Goal: Task Accomplishment & Management: Manage account settings

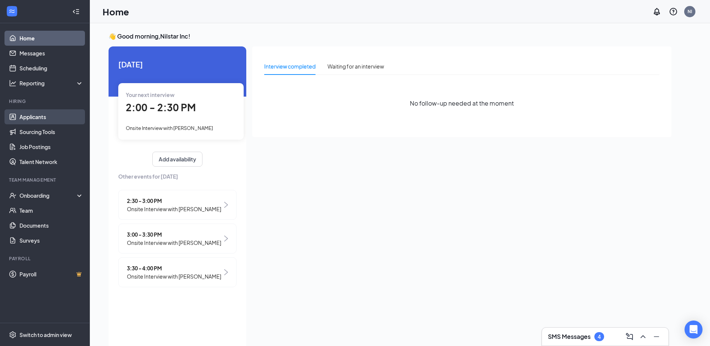
click at [74, 121] on link "Applicants" at bounding box center [51, 116] width 64 height 15
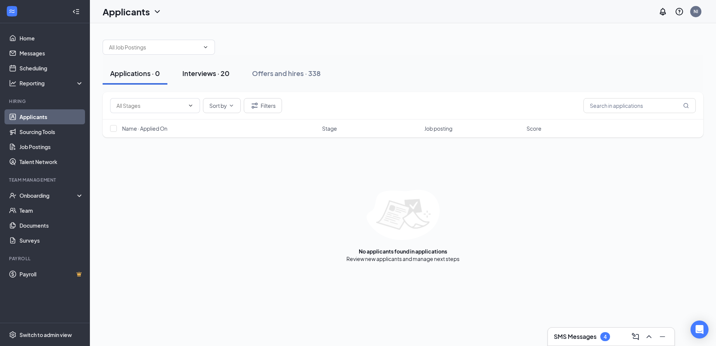
click at [215, 66] on button "Interviews · 20" at bounding box center [206, 73] width 62 height 22
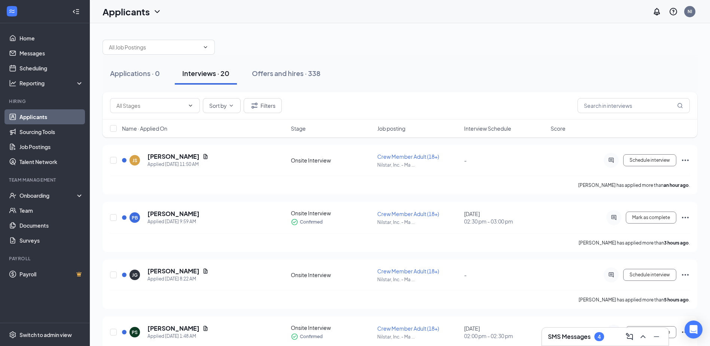
click at [504, 135] on div "Name · Applied On Stage Job posting Interview Schedule Score" at bounding box center [400, 128] width 595 height 18
click at [499, 132] on div "Name · Applied On Stage Job posting Interview Schedule Score" at bounding box center [400, 128] width 595 height 18
click at [498, 129] on span "Interview Schedule" at bounding box center [487, 128] width 47 height 7
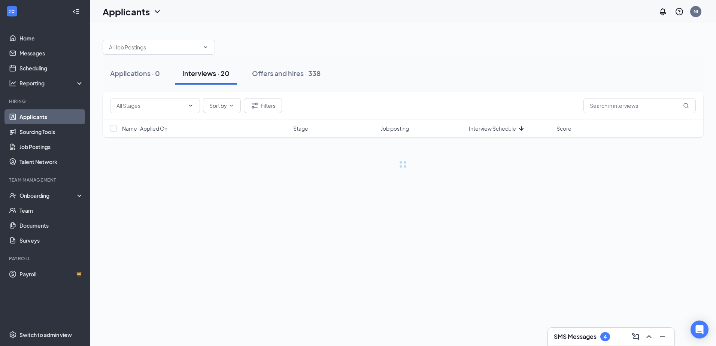
click at [498, 130] on span "Interview Schedule" at bounding box center [492, 128] width 47 height 7
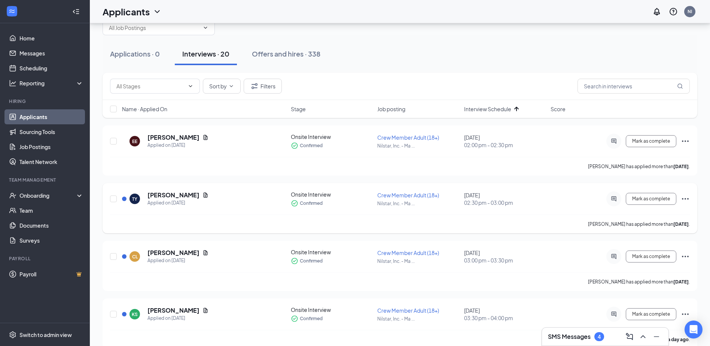
scroll to position [37, 0]
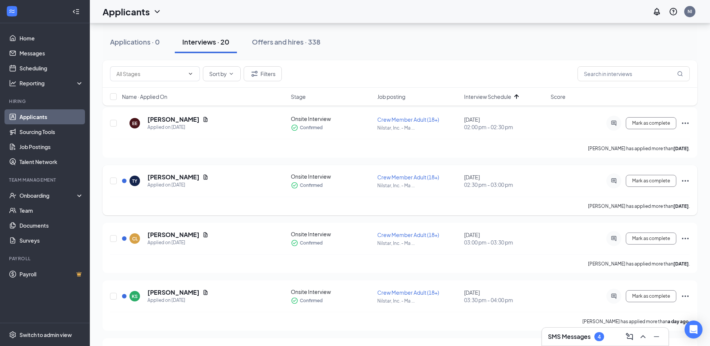
drag, startPoint x: 147, startPoint y: 176, endPoint x: 208, endPoint y: 173, distance: 61.1
click at [208, 173] on div "[PERSON_NAME] Yellowhammer Applied on [DATE] Onsite Interview Confirmed Crew Me…" at bounding box center [400, 185] width 580 height 24
copy h5 "[PERSON_NAME]"
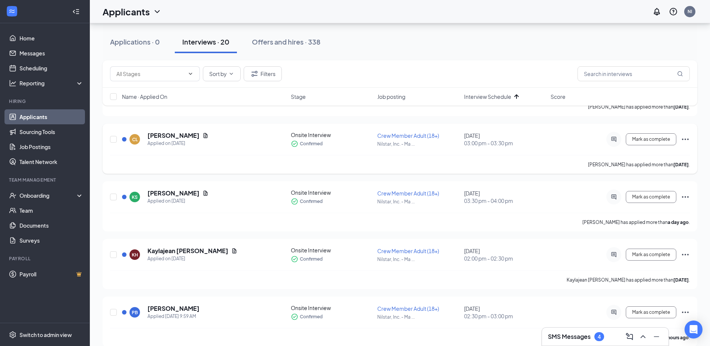
scroll to position [150, 0]
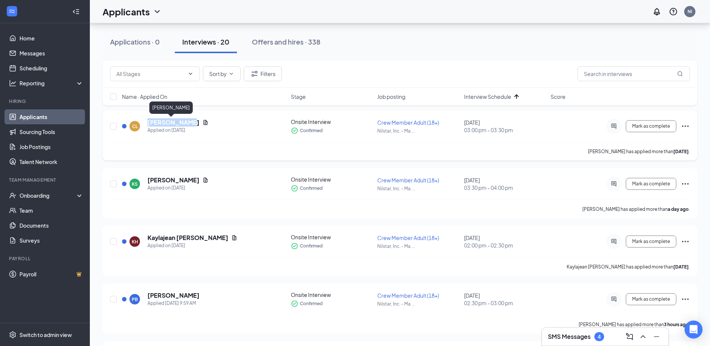
drag, startPoint x: 149, startPoint y: 120, endPoint x: 185, endPoint y: 124, distance: 35.8
click at [185, 124] on div "[PERSON_NAME] Applied on [DATE]" at bounding box center [204, 126] width 164 height 16
copy h5 "[PERSON_NAME]"
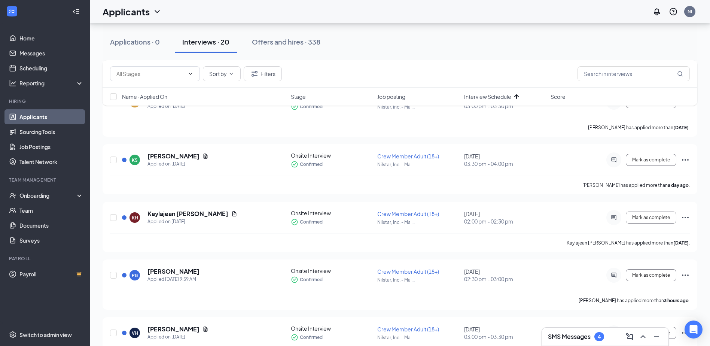
scroll to position [187, 0]
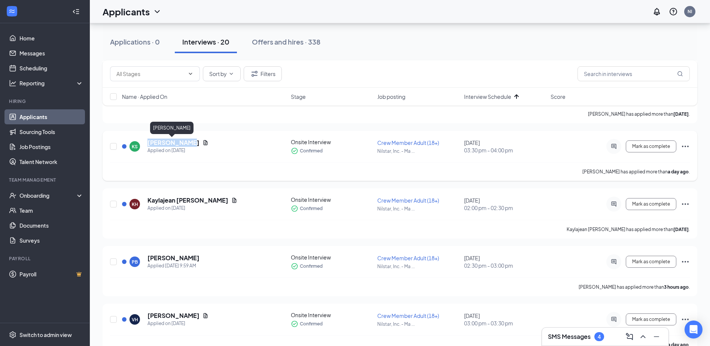
drag, startPoint x: 145, startPoint y: 141, endPoint x: 191, endPoint y: 145, distance: 47.0
click at [191, 145] on div "KS [PERSON_NAME] Applied on [DATE]" at bounding box center [204, 147] width 164 height 16
copy h5 "[PERSON_NAME]"
click at [280, 180] on div "[PERSON_NAME] has applied more than a day ago ." at bounding box center [400, 171] width 580 height 19
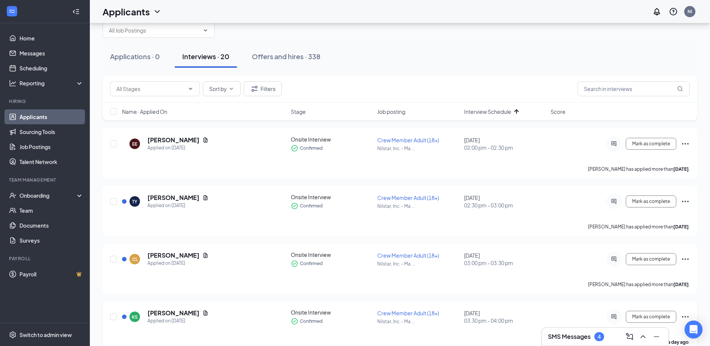
scroll to position [0, 0]
